Goal: Task Accomplishment & Management: Manage account settings

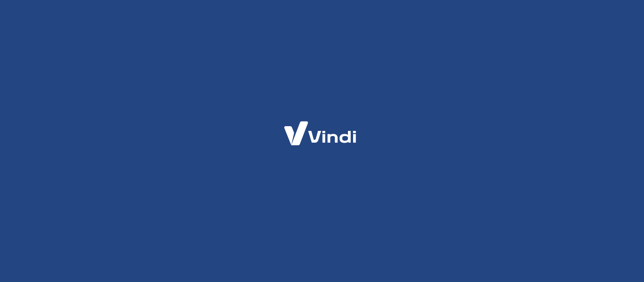
click at [329, 168] on div at bounding box center [322, 140] width 98 height 59
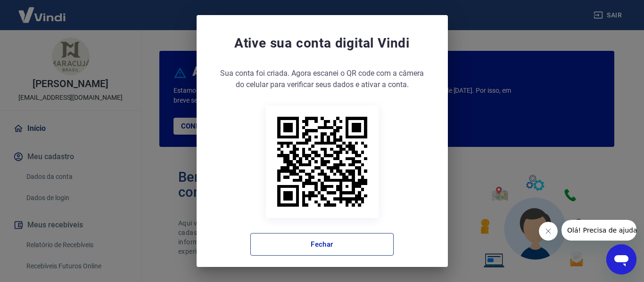
click at [329, 254] on button "Fechar" at bounding box center [321, 244] width 143 height 23
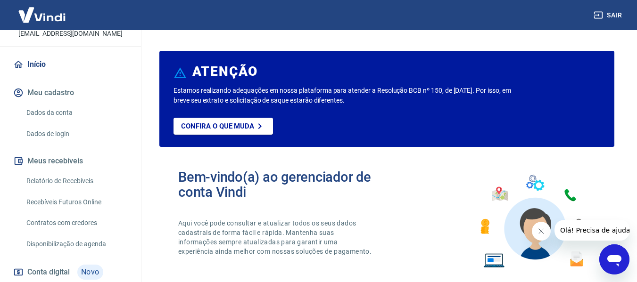
scroll to position [132, 0]
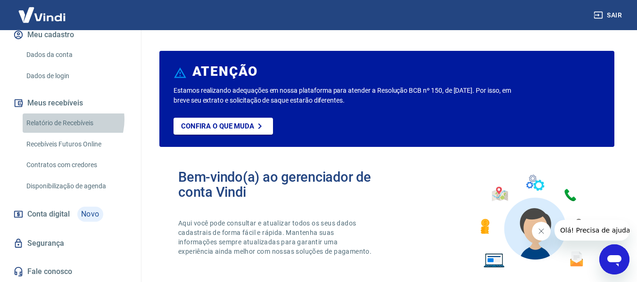
click at [65, 120] on link "Relatório de Recebíveis" at bounding box center [76, 123] width 107 height 19
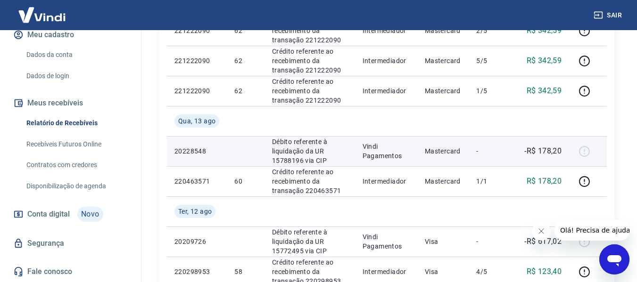
scroll to position [283, 0]
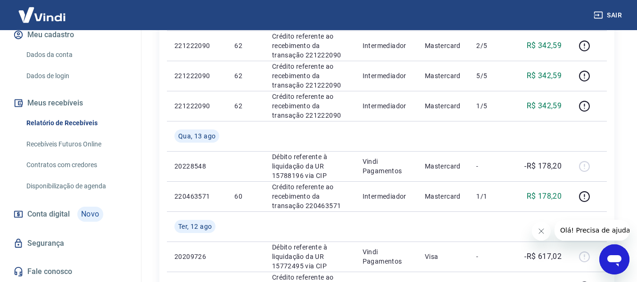
click at [75, 148] on link "Recebíveis Futuros Online" at bounding box center [76, 144] width 107 height 19
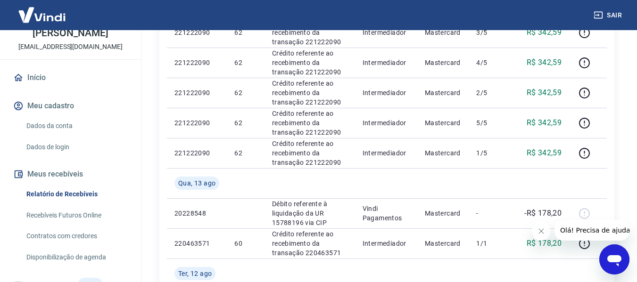
scroll to position [0, 0]
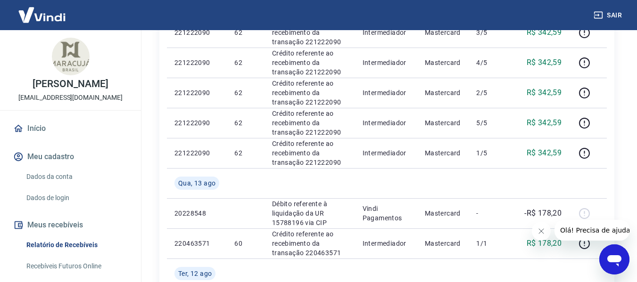
click at [37, 130] on link "Início" at bounding box center [70, 128] width 118 height 21
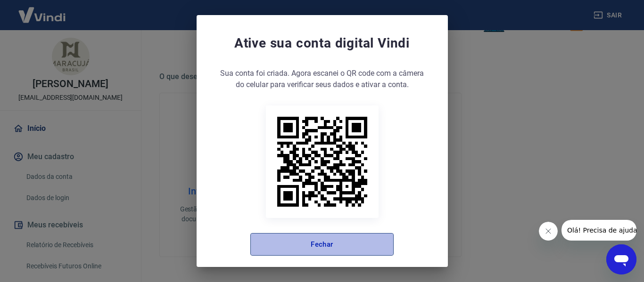
click at [361, 234] on button "Fechar" at bounding box center [321, 244] width 143 height 23
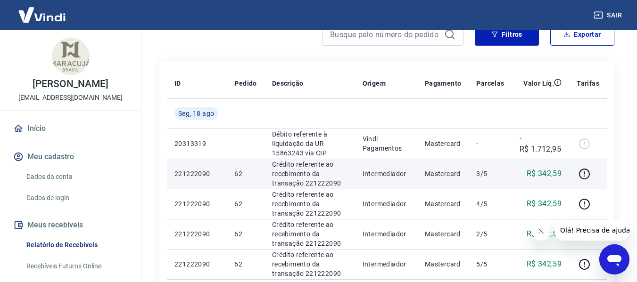
click at [529, 172] on p "R$ 342,59" at bounding box center [543, 173] width 35 height 11
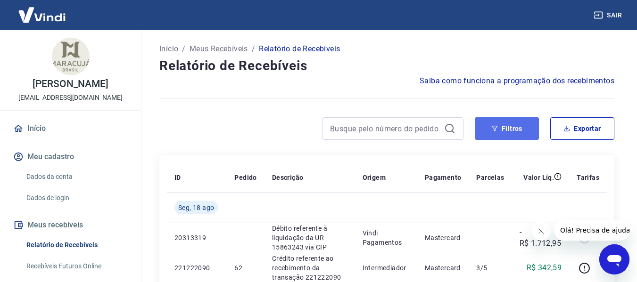
click at [493, 120] on button "Filtros" at bounding box center [507, 128] width 64 height 23
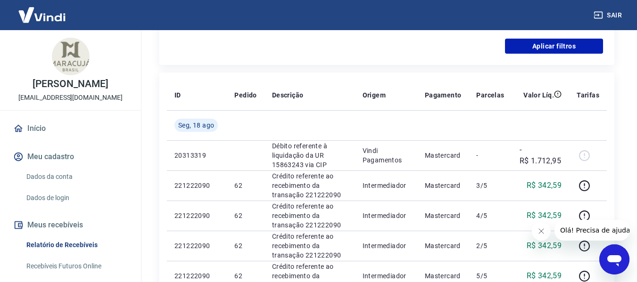
scroll to position [103, 0]
